Goal: Navigation & Orientation: Find specific page/section

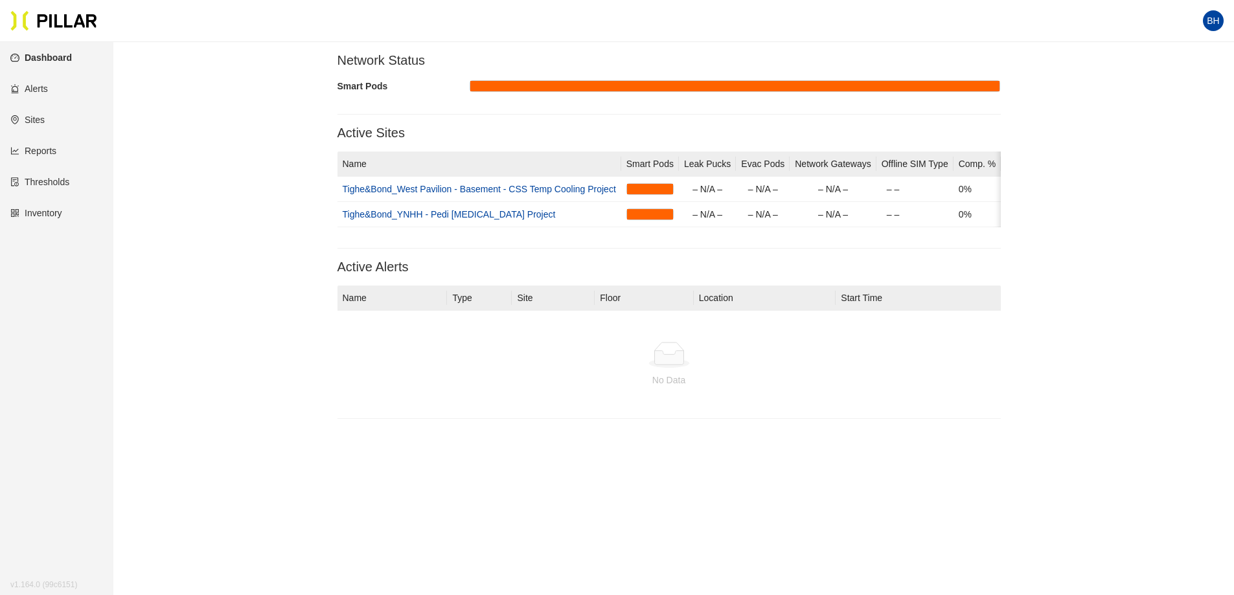
click at [41, 90] on link "Alerts" at bounding box center [29, 89] width 38 height 10
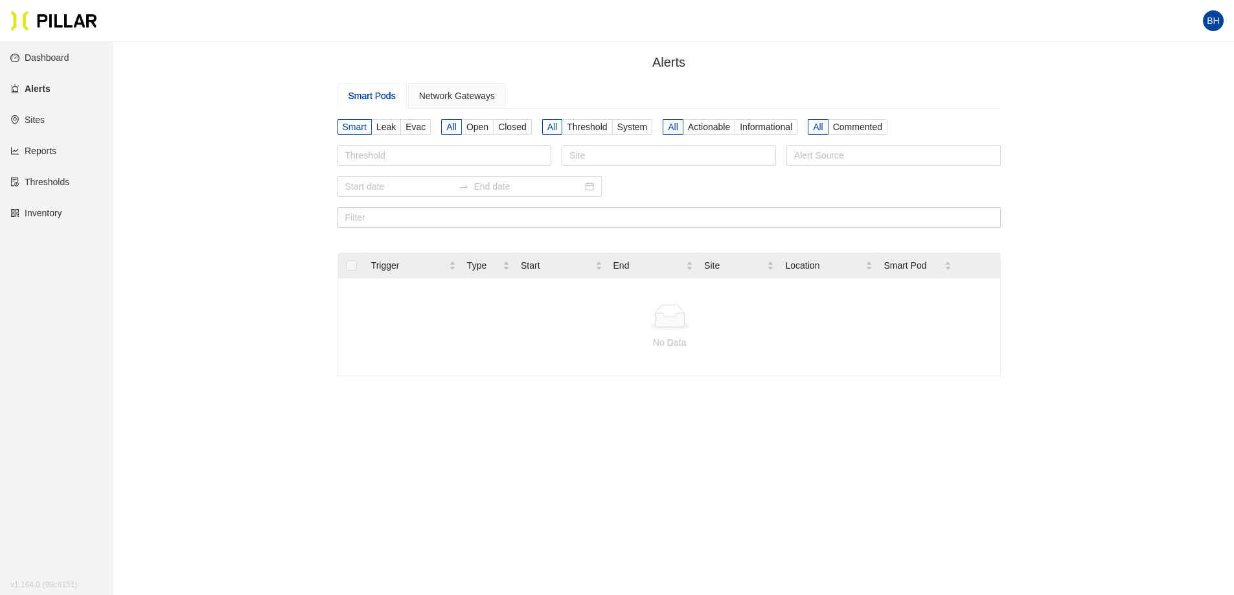
click at [41, 150] on link "Reports" at bounding box center [33, 151] width 46 height 10
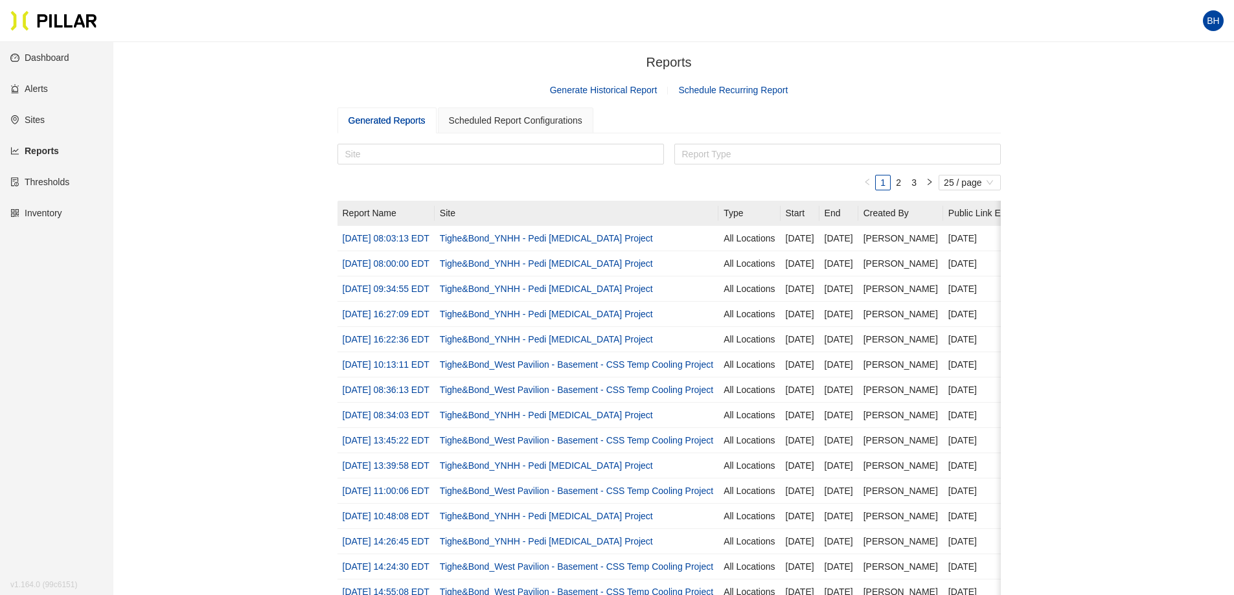
click at [51, 56] on link "Dashboard" at bounding box center [39, 57] width 59 height 10
